Goal: Transaction & Acquisition: Download file/media

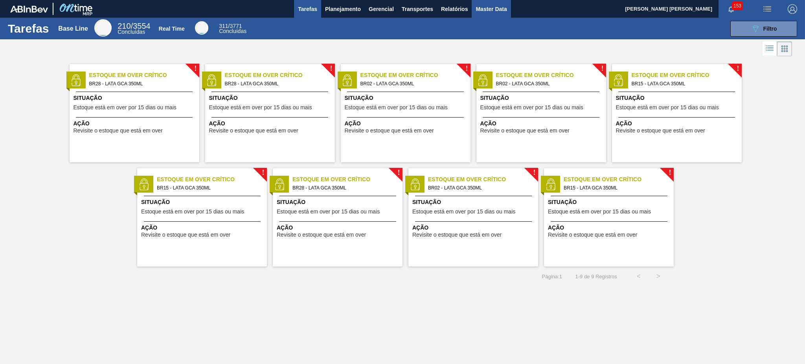
click at [480, 2] on button "Master Data" at bounding box center [491, 9] width 39 height 18
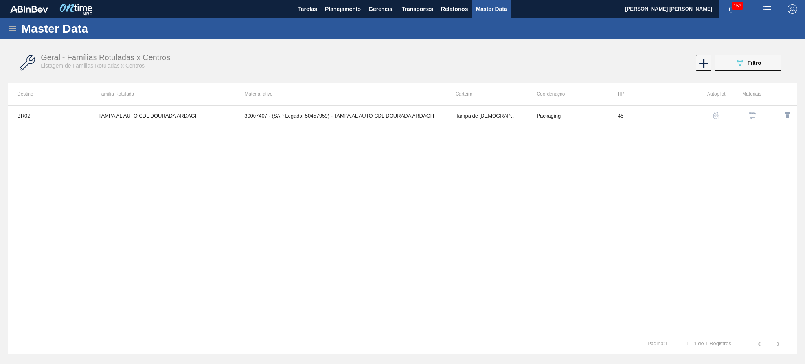
click at [9, 29] on div "Master Data" at bounding box center [402, 29] width 805 height 22
click at [10, 29] on icon at bounding box center [12, 28] width 9 height 9
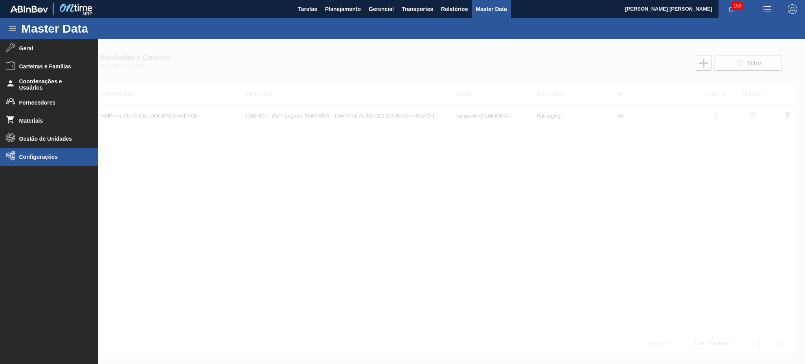
click at [40, 162] on li "Configurações" at bounding box center [49, 157] width 98 height 18
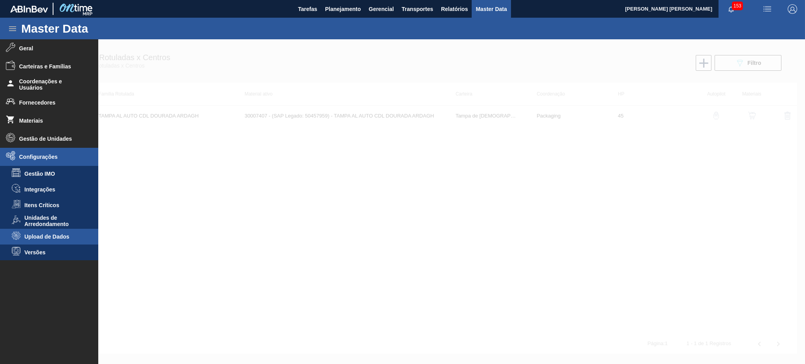
click at [55, 237] on span "Upload de Dados" at bounding box center [54, 236] width 61 height 6
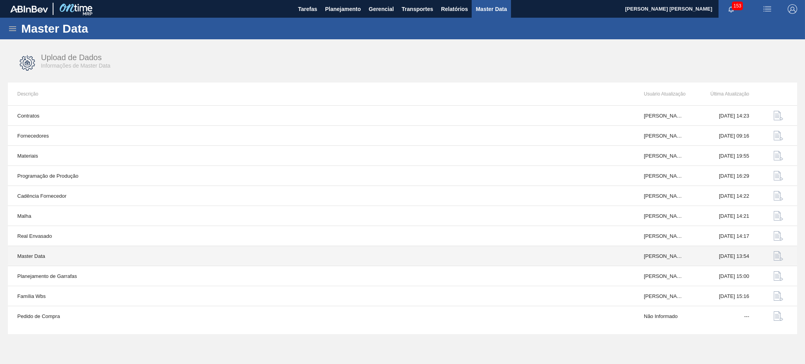
click at [603, 255] on img "button" at bounding box center [778, 255] width 9 height 9
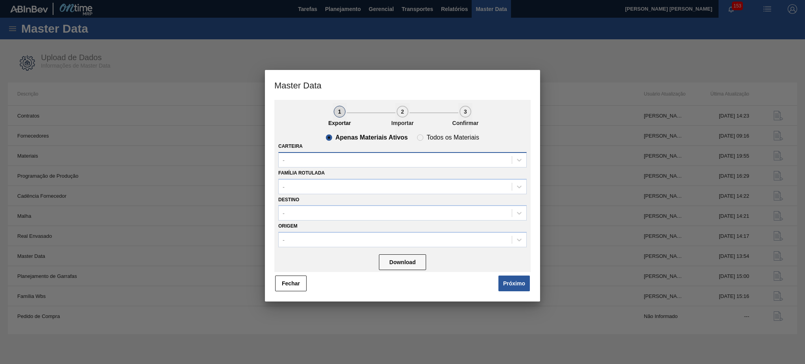
click at [384, 161] on div "-" at bounding box center [395, 159] width 233 height 11
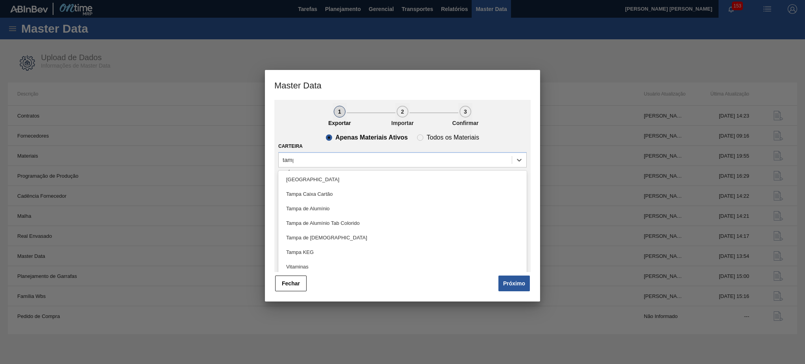
type input "[GEOGRAPHIC_DATA]"
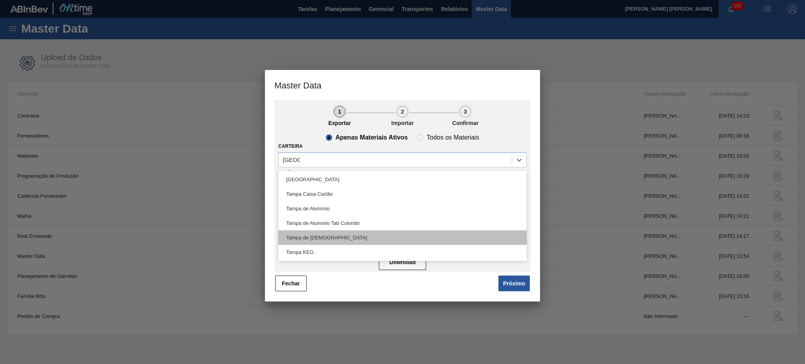
click at [314, 238] on div "Tampa de [DEMOGRAPHIC_DATA]" at bounding box center [402, 237] width 248 height 15
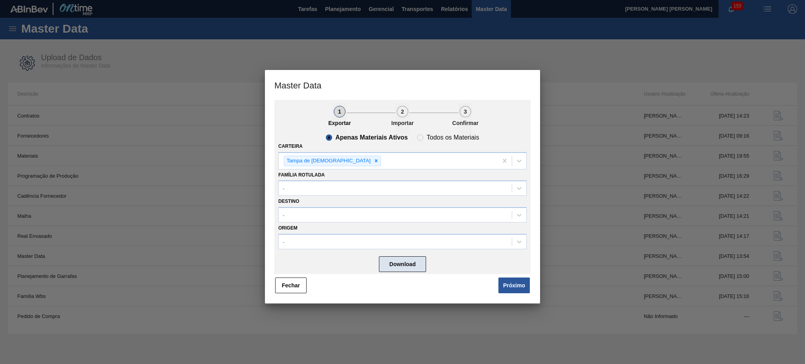
click at [406, 261] on button "Download" at bounding box center [402, 264] width 47 height 16
click at [287, 273] on button "Fechar" at bounding box center [290, 285] width 31 height 16
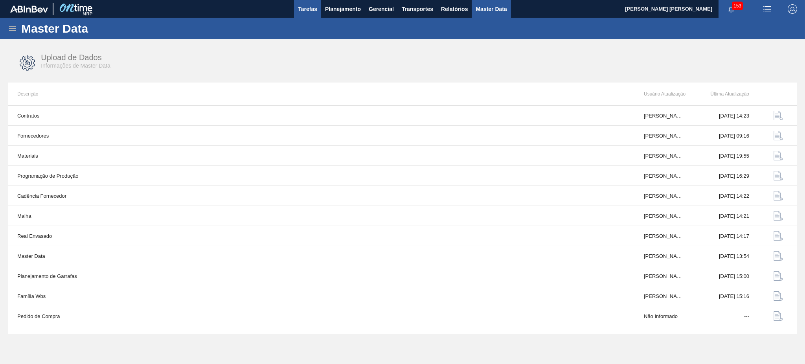
drag, startPoint x: 303, startPoint y: 4, endPoint x: 298, endPoint y: 0, distance: 5.9
click at [303, 4] on span "Tarefas" at bounding box center [307, 8] width 19 height 9
